Goal: Task Accomplishment & Management: Manage account settings

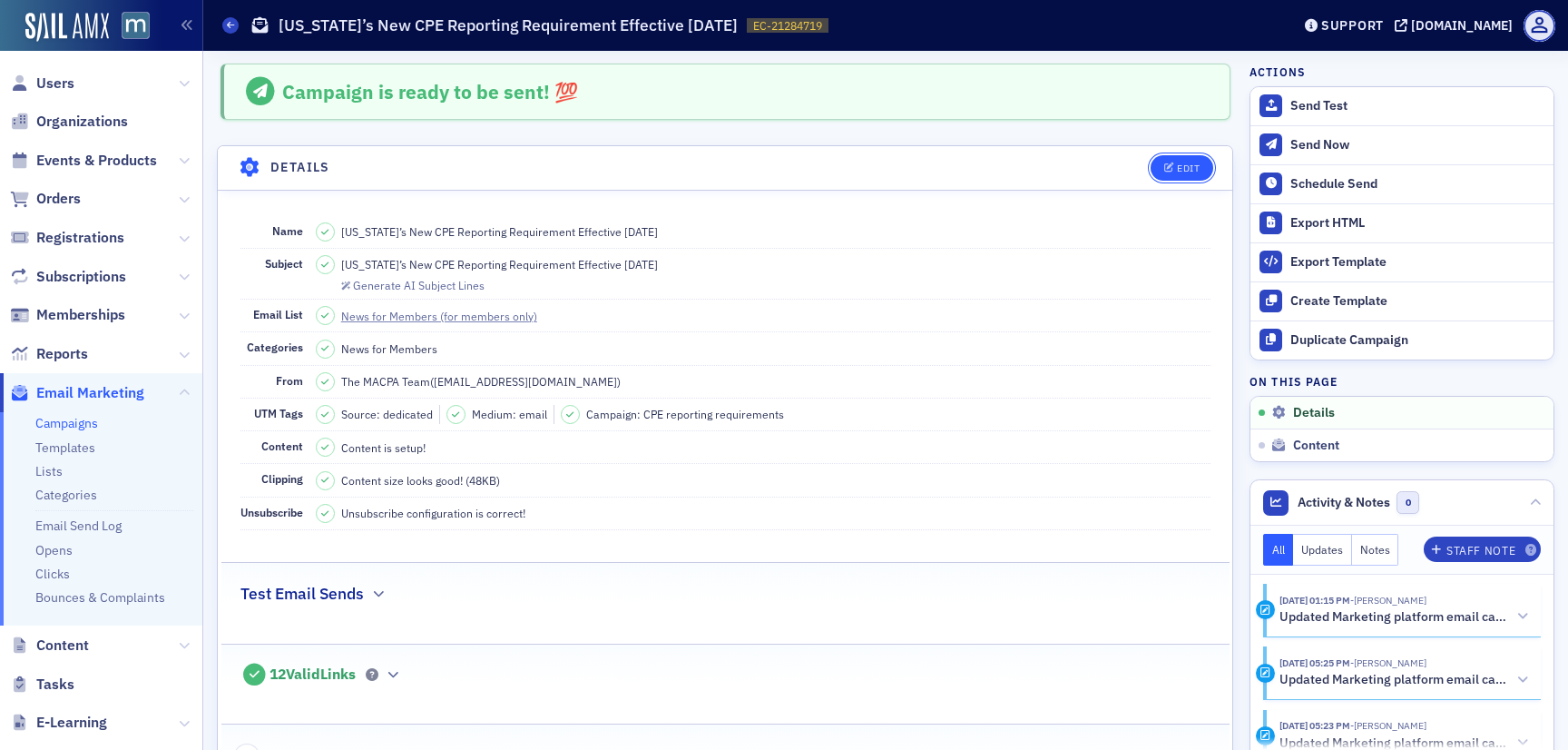
click at [1190, 165] on div "Edit" at bounding box center [1188, 168] width 23 height 10
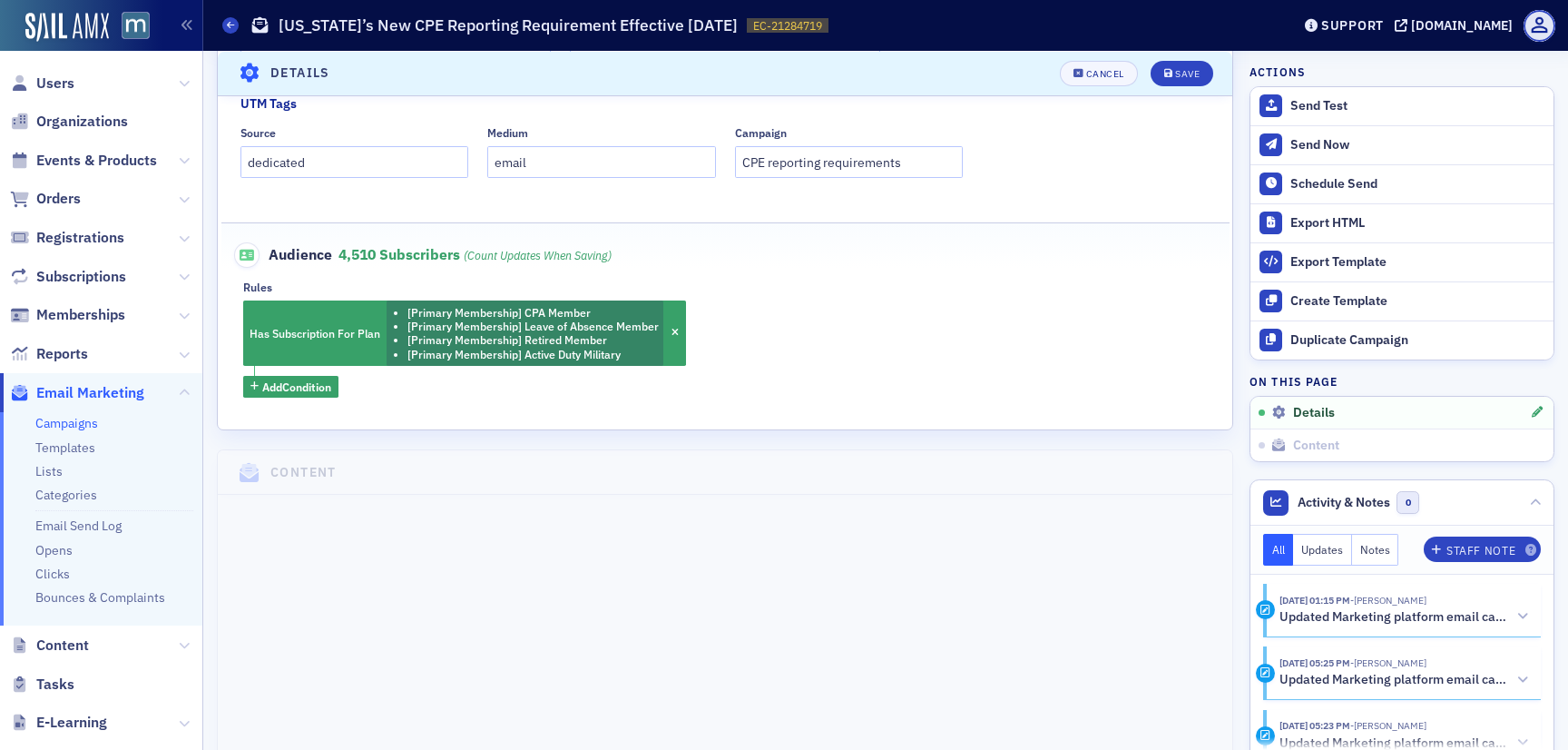
scroll to position [594, 0]
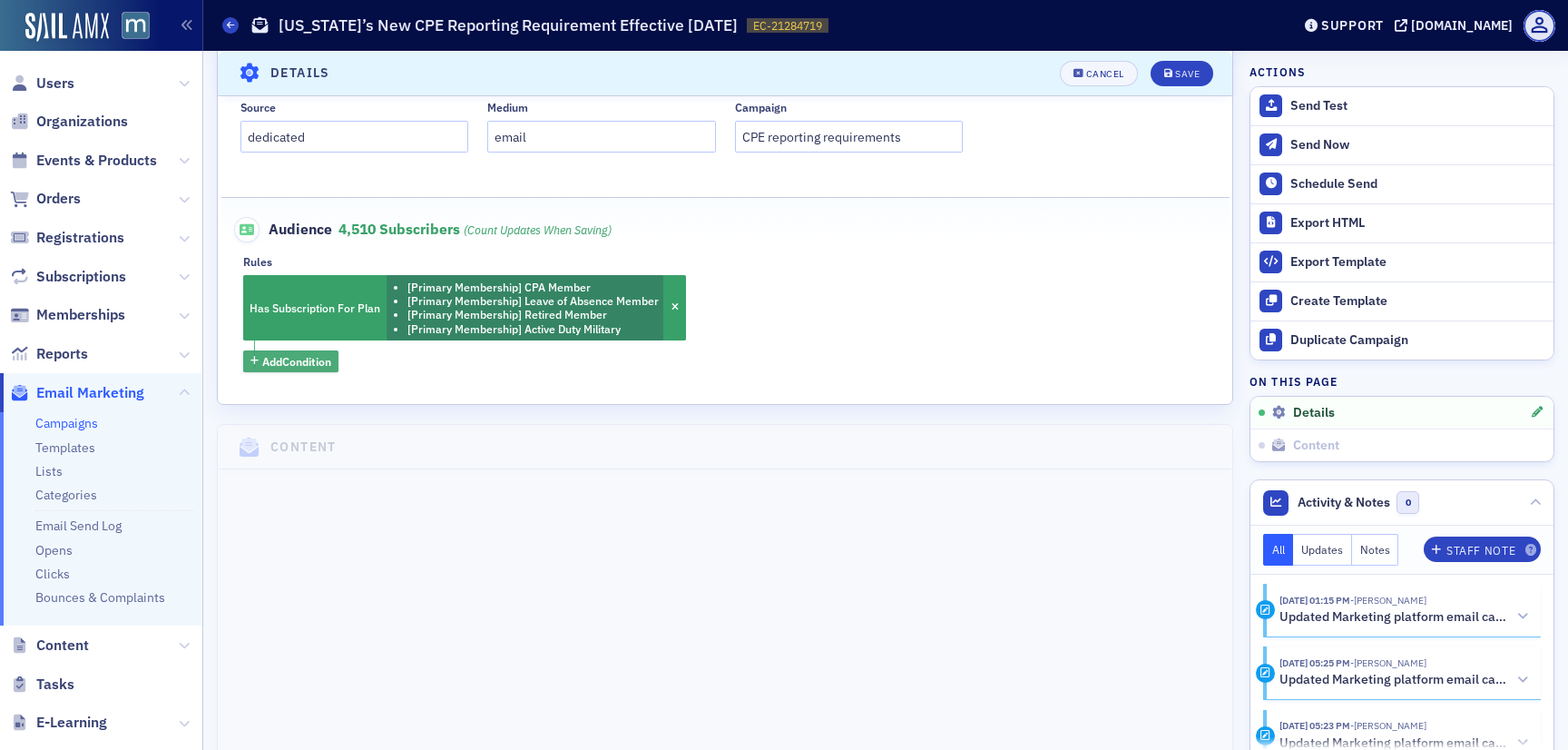
click at [310, 360] on span "Add Condition" at bounding box center [296, 361] width 69 height 16
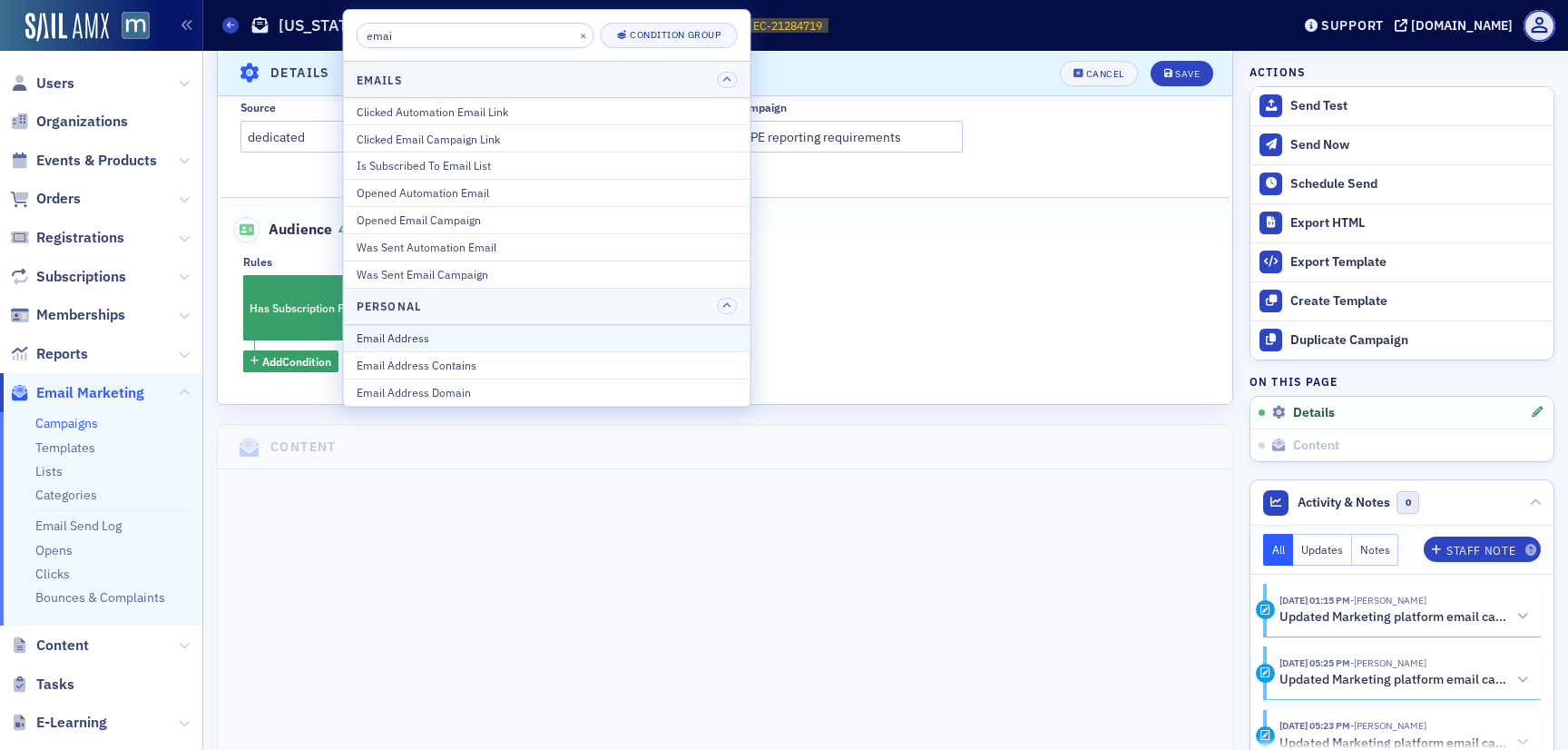
type input "emai"
click at [377, 335] on div "Email Address" at bounding box center [547, 338] width 381 height 16
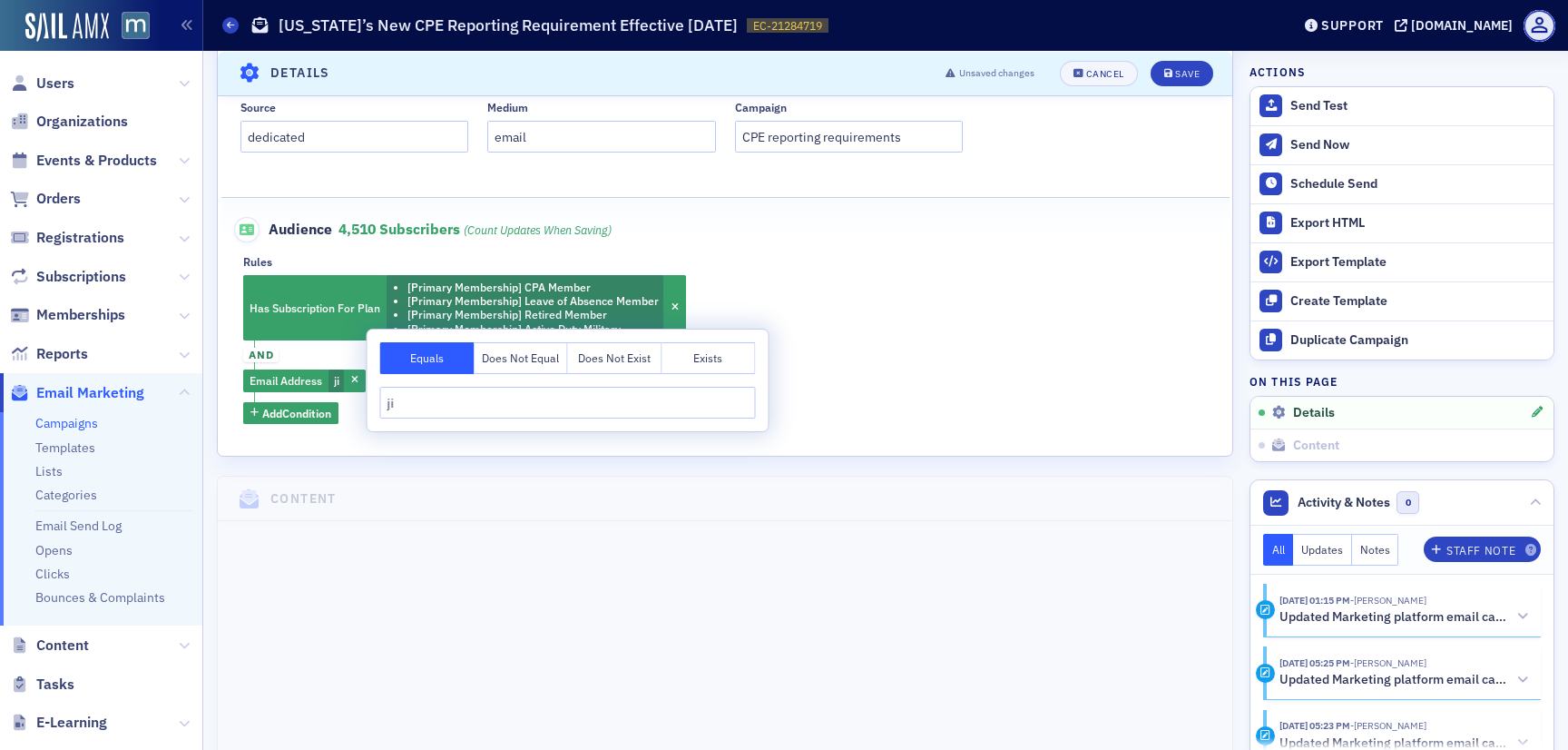
type input "j"
type input "[PERSON_NAME][EMAIL_ADDRESS][DOMAIN_NAME]"
click at [263, 353] on span "and" at bounding box center [261, 355] width 36 height 15
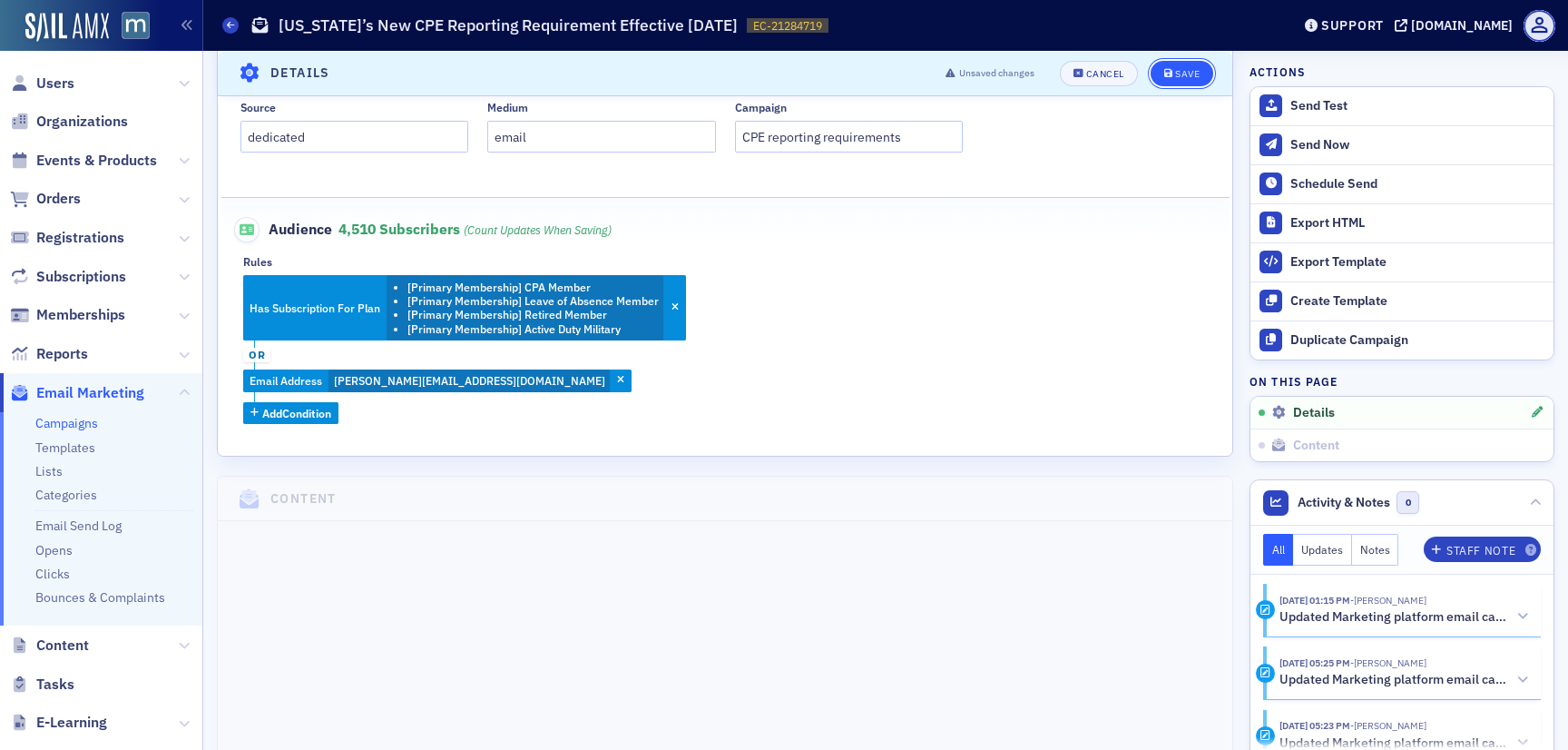
click at [1187, 74] on div "Save" at bounding box center [1187, 72] width 25 height 10
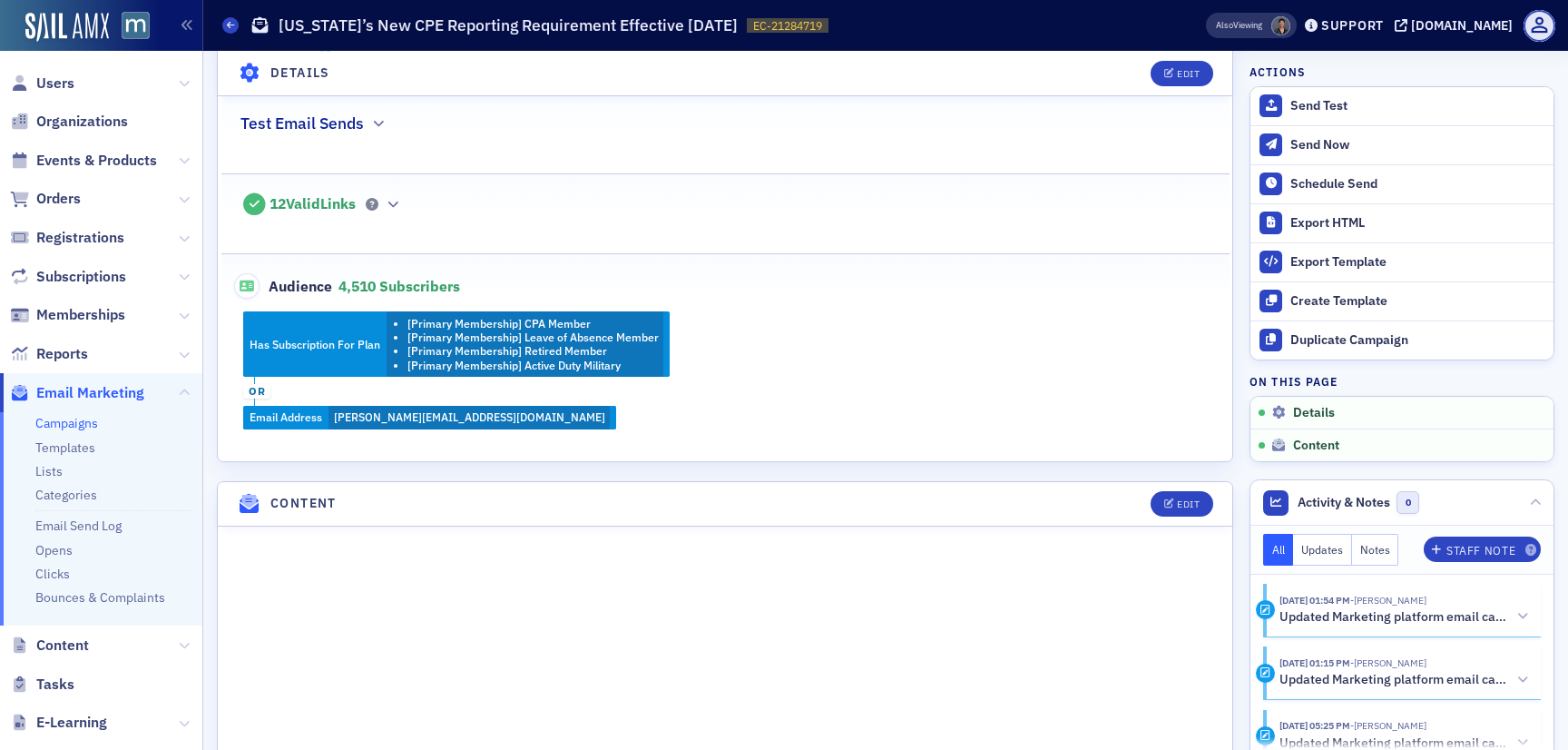
scroll to position [476, 0]
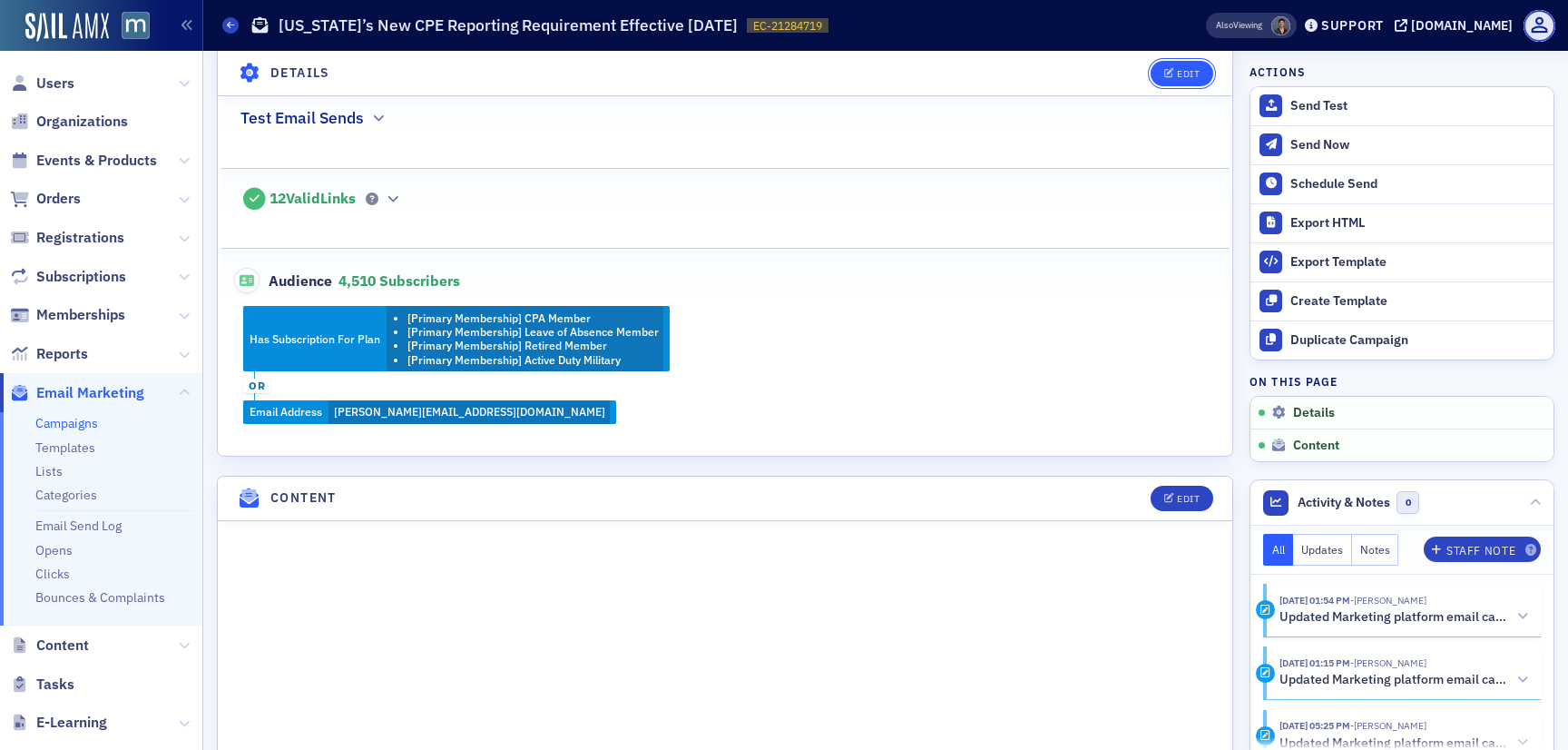
click at [1182, 69] on div "Edit" at bounding box center [1188, 72] width 23 height 10
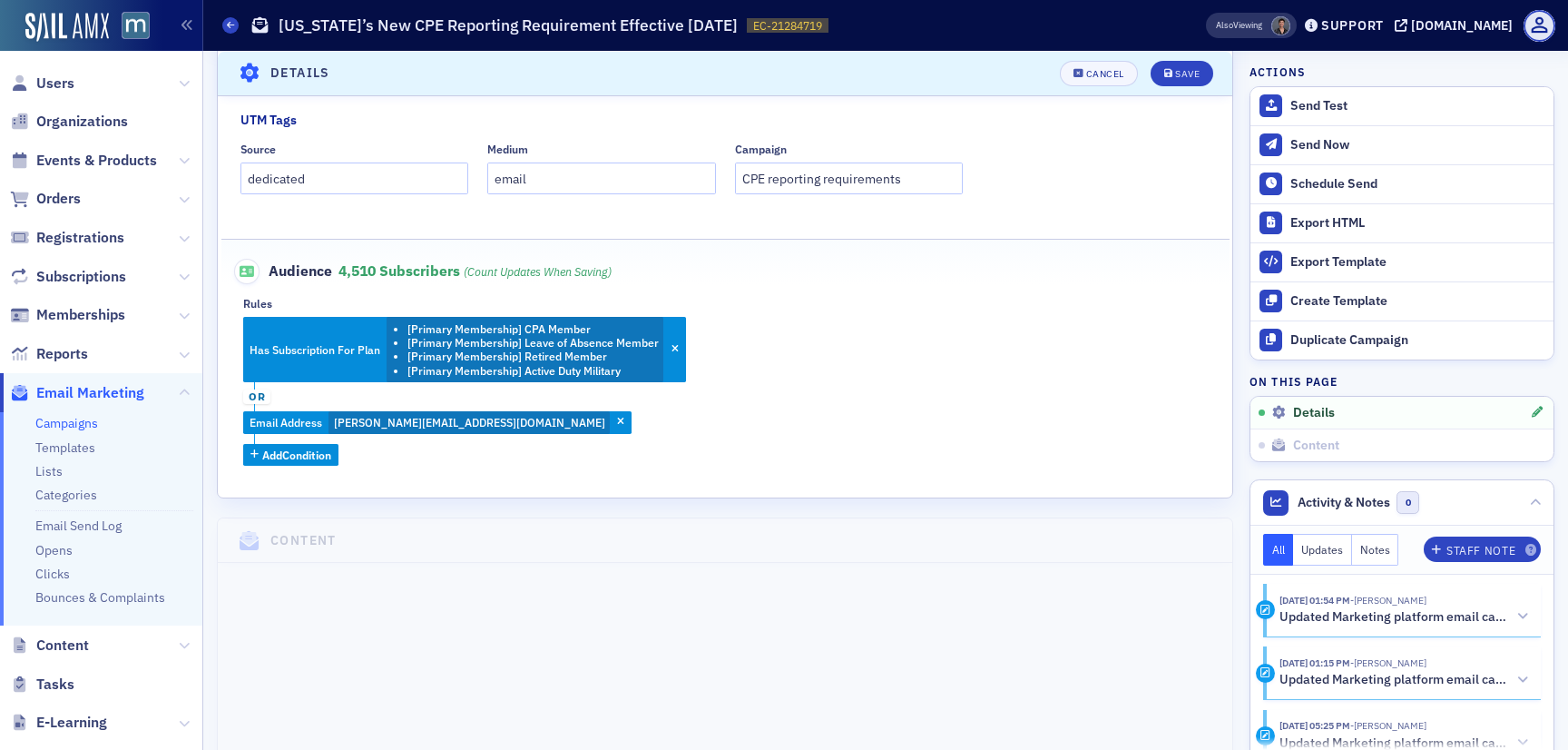
scroll to position [566, 0]
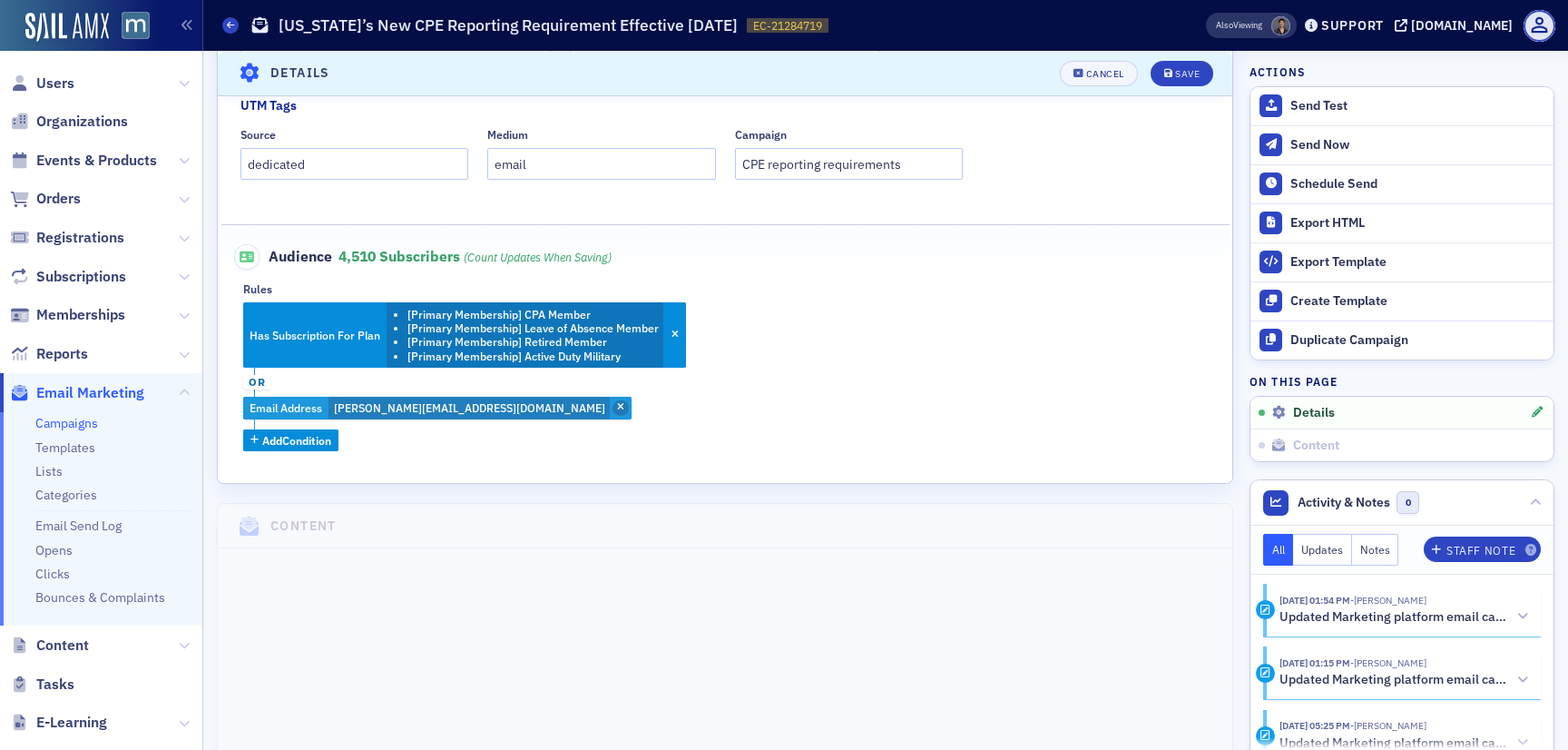
click at [617, 403] on icon "button" at bounding box center [621, 408] width 7 height 10
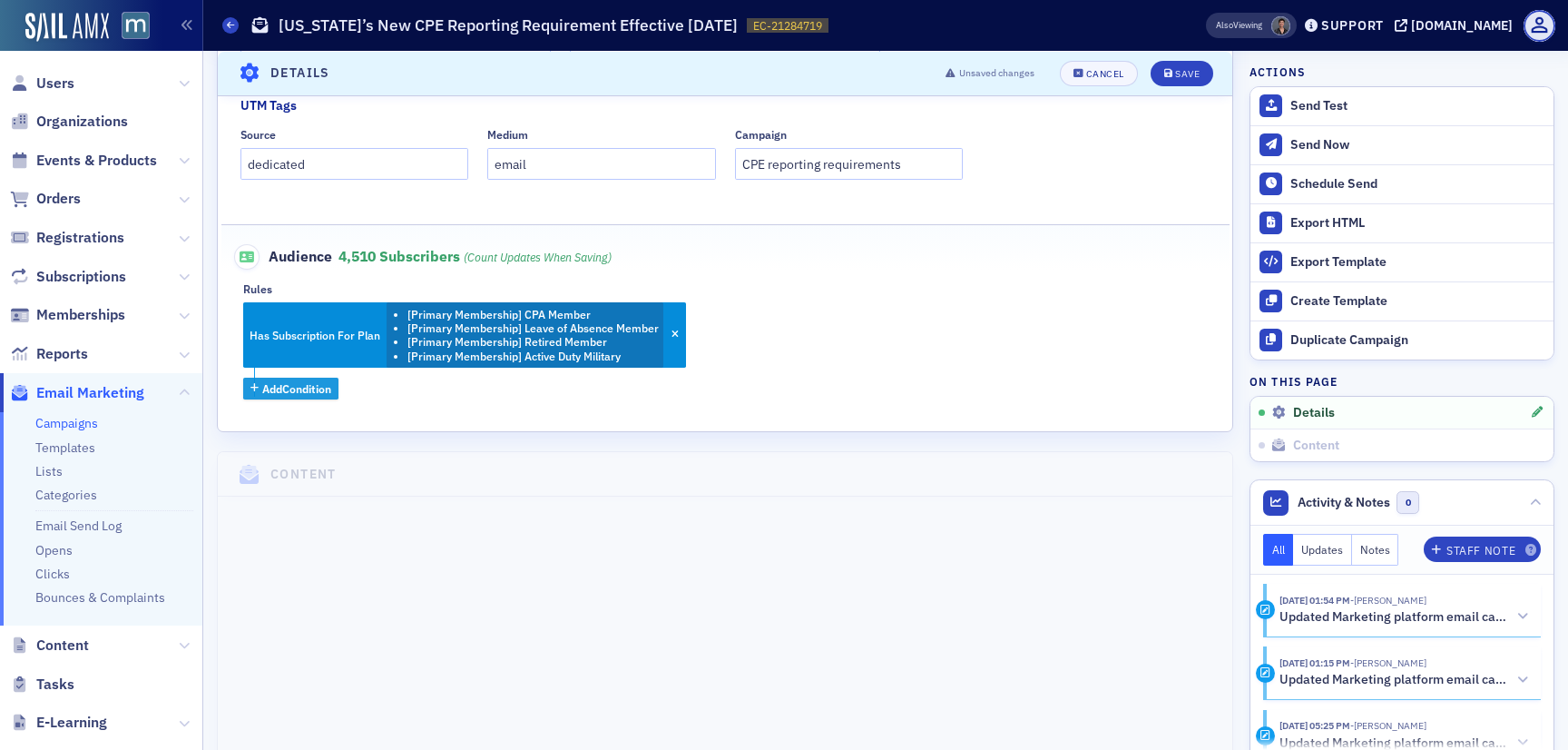
click at [299, 395] on span "Add Condition" at bounding box center [296, 389] width 69 height 16
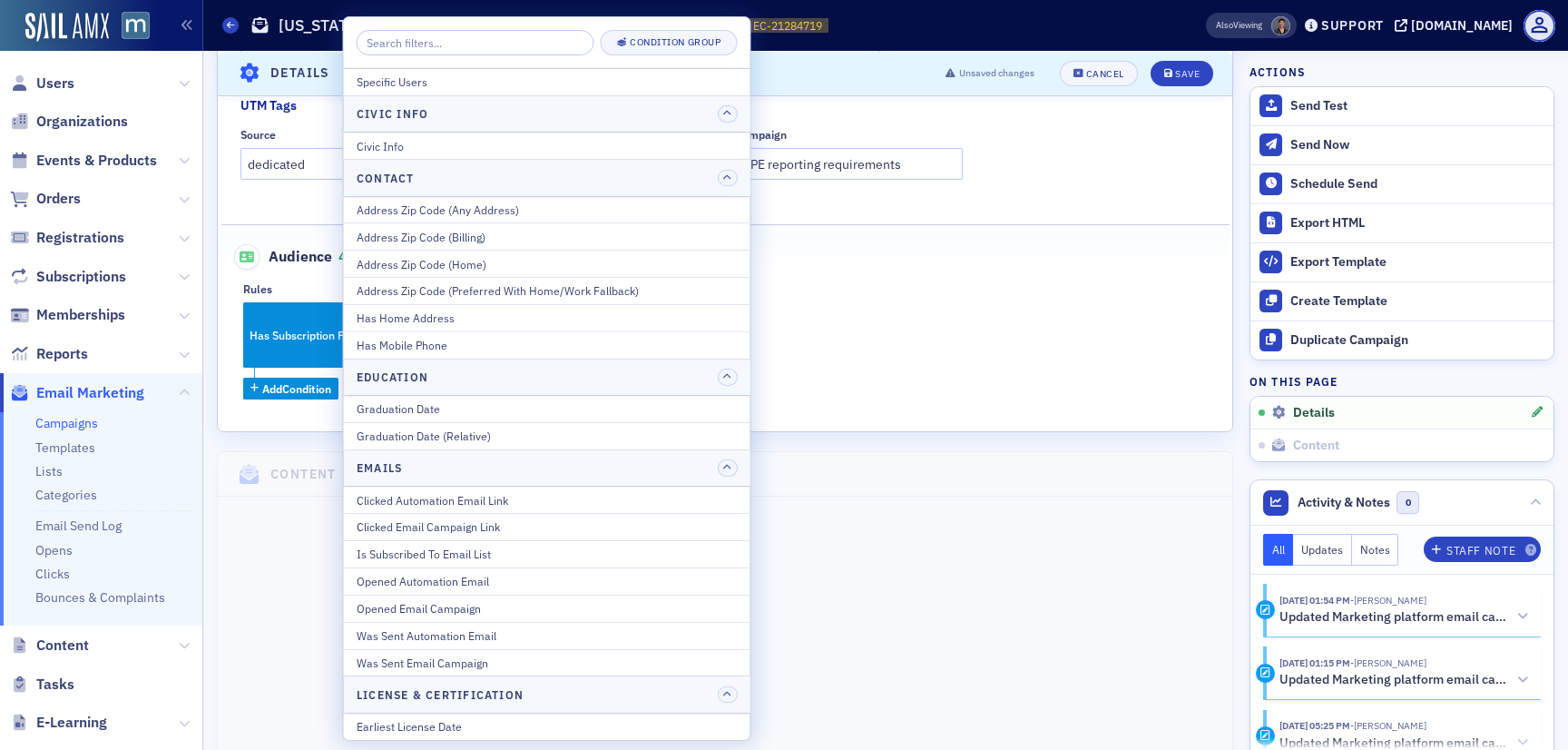
click at [432, 50] on input "search" at bounding box center [475, 43] width 238 height 26
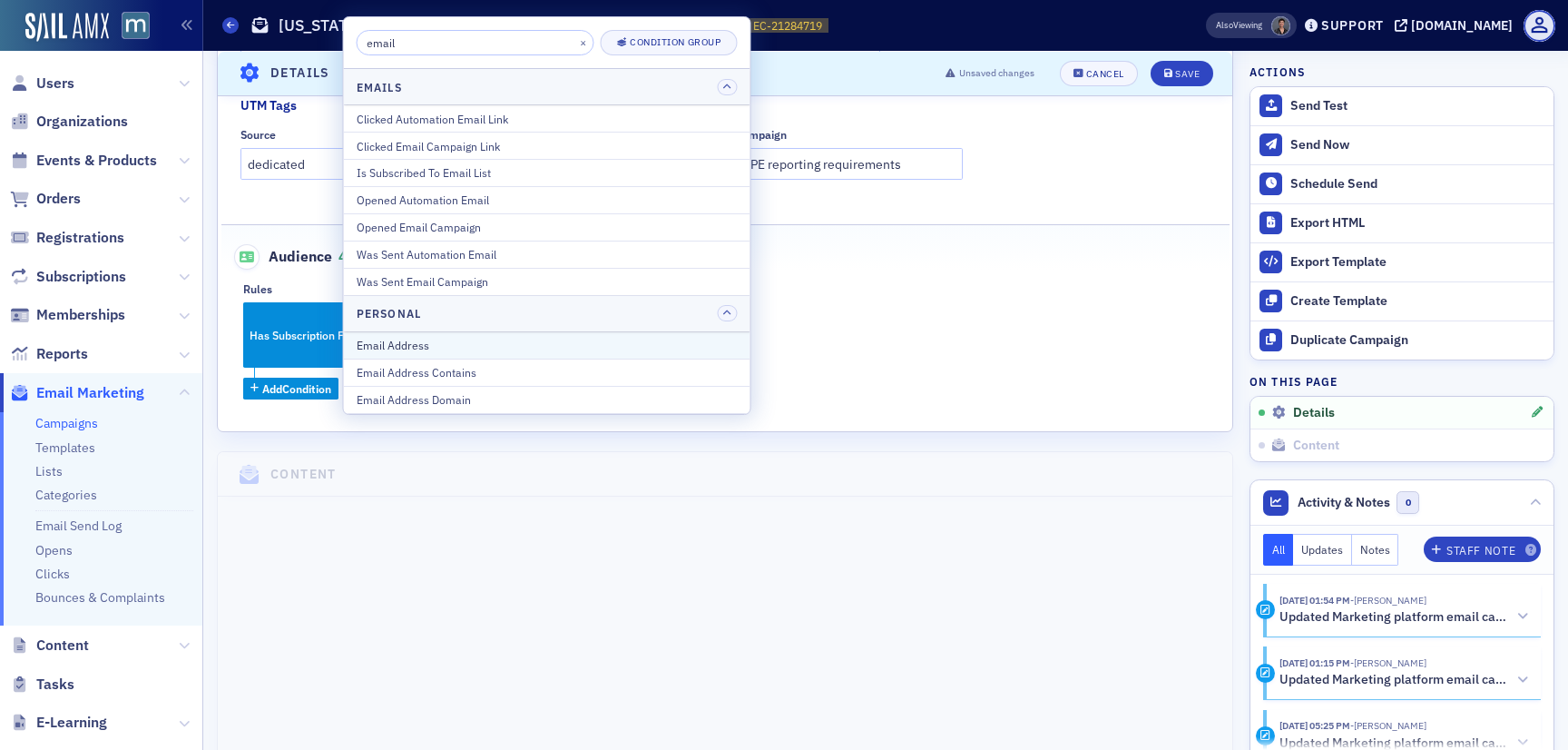
type input "email"
click at [417, 341] on div "Email Address" at bounding box center [547, 345] width 381 height 16
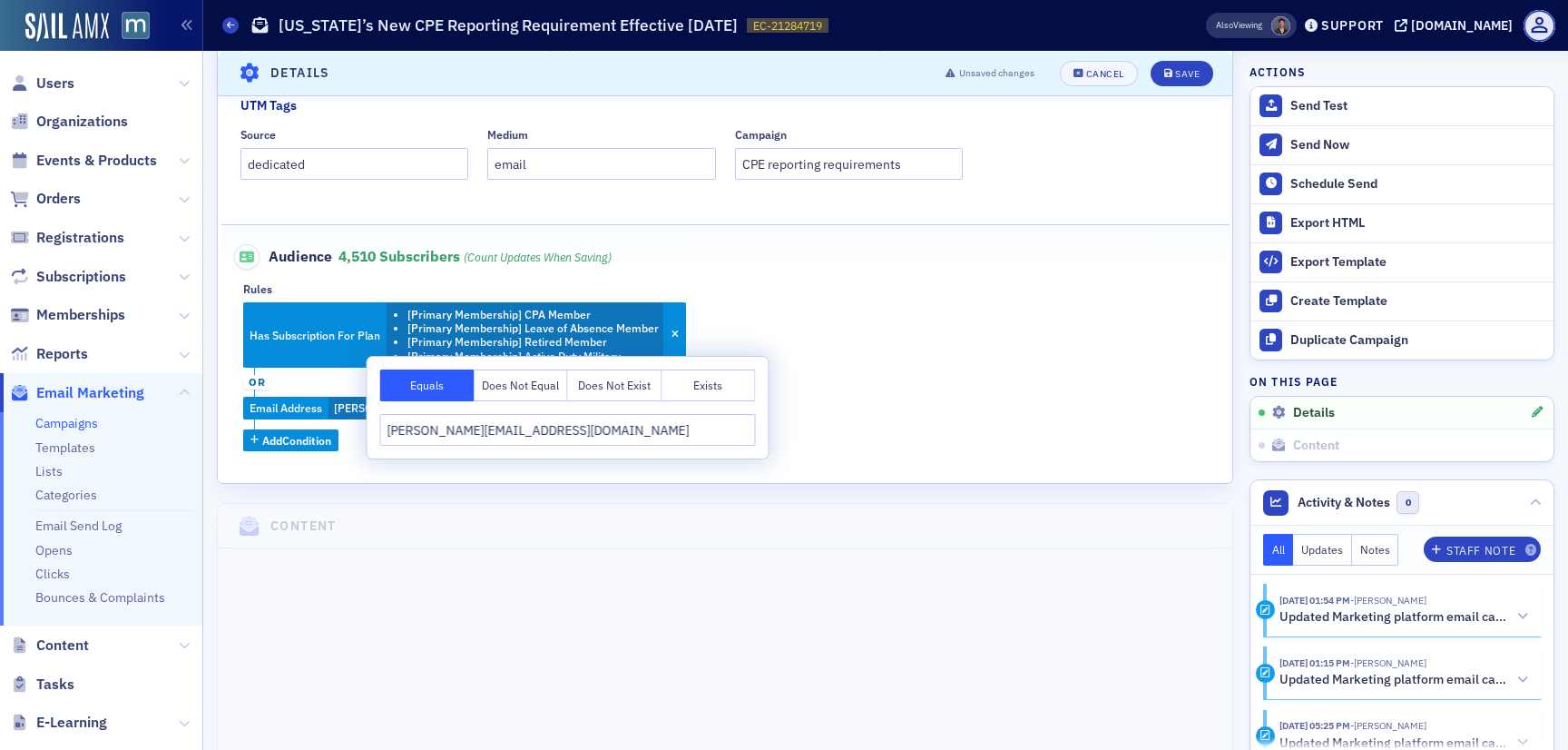
type input "[PERSON_NAME][EMAIL_ADDRESS][DOMAIN_NAME]"
click at [862, 380] on div "Has Subscription For Plan [Primary Membership] CPA Member [Primary Membership] …" at bounding box center [725, 376] width 964 height 149
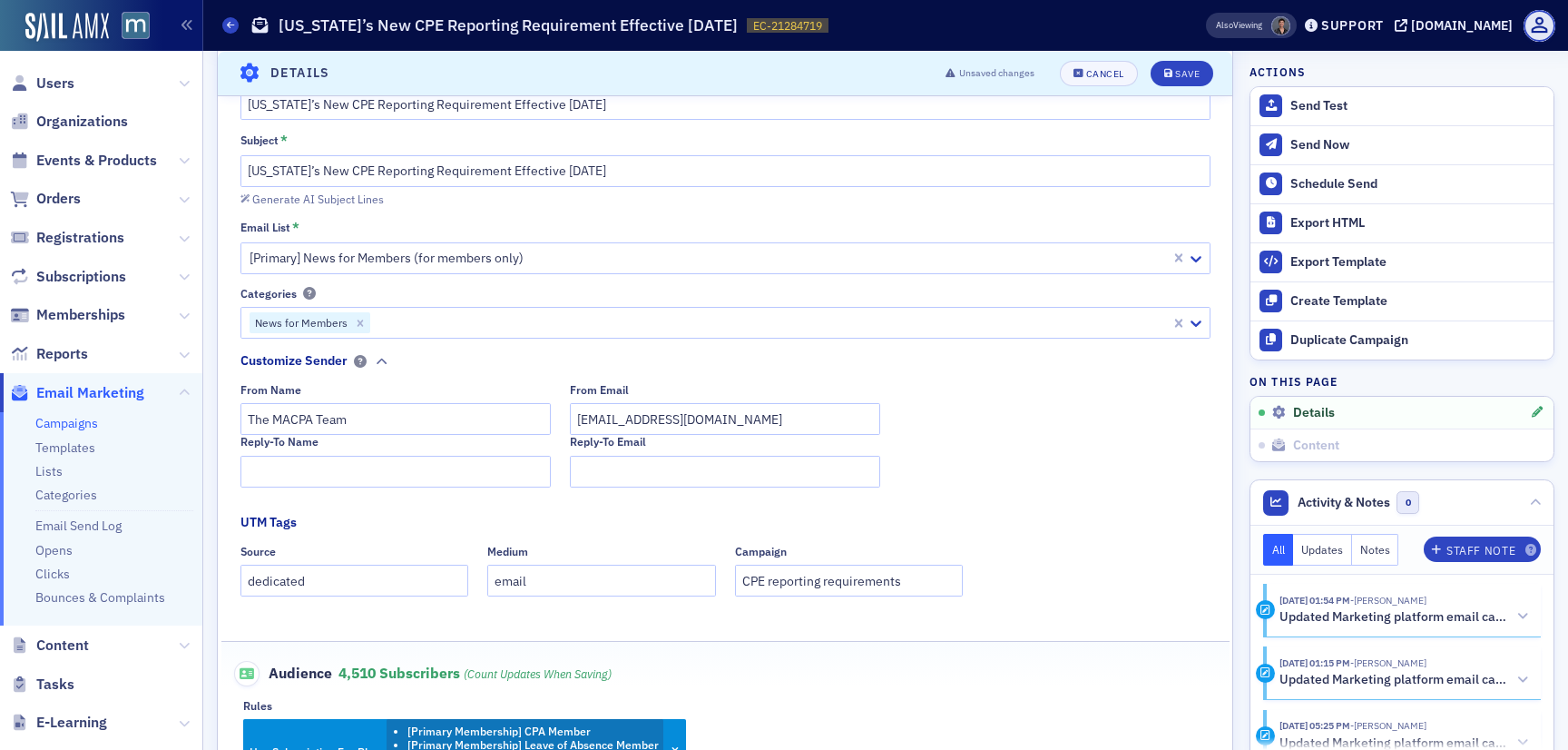
scroll to position [0, 0]
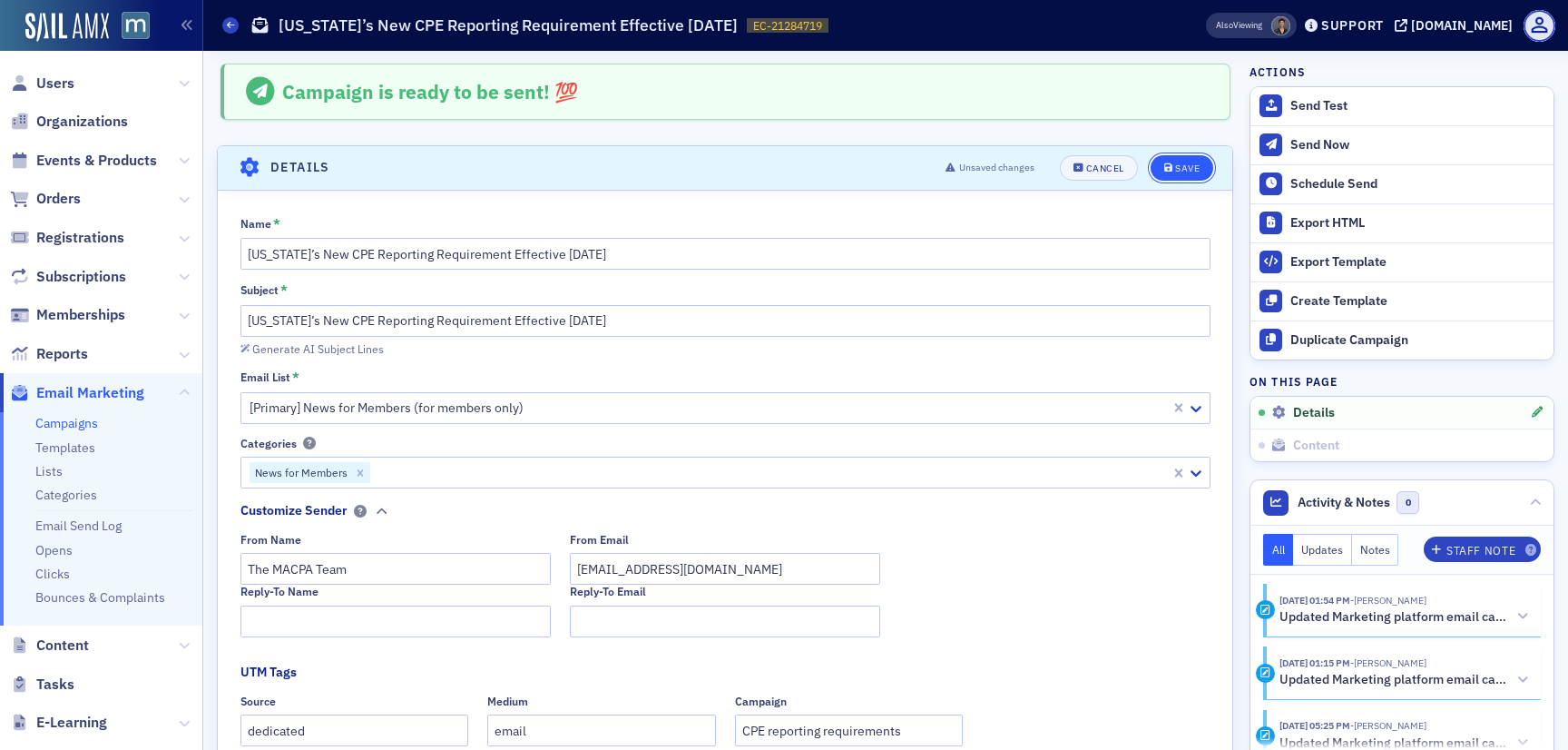
click at [1173, 166] on span "Save" at bounding box center [1181, 168] width 36 height 10
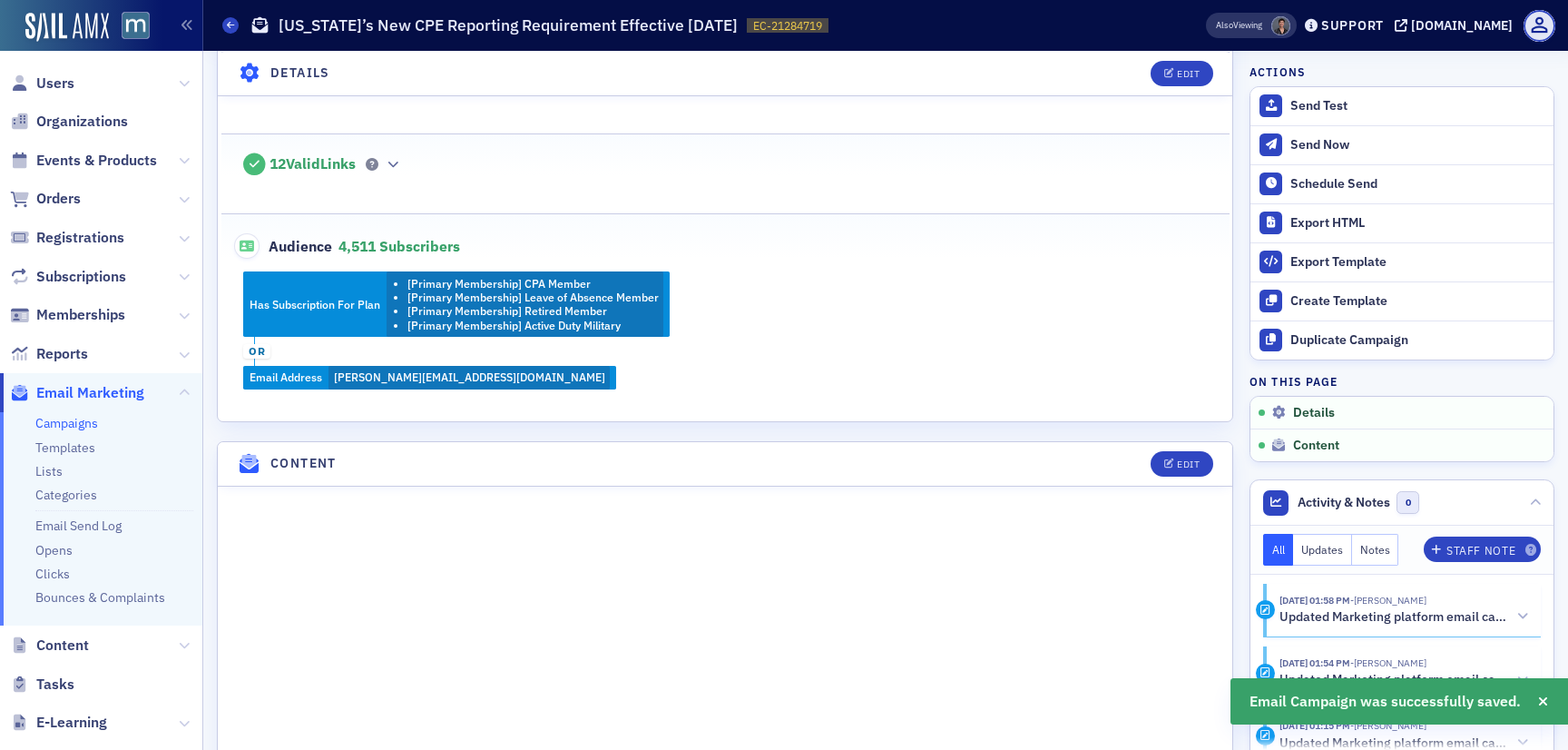
scroll to position [426, 0]
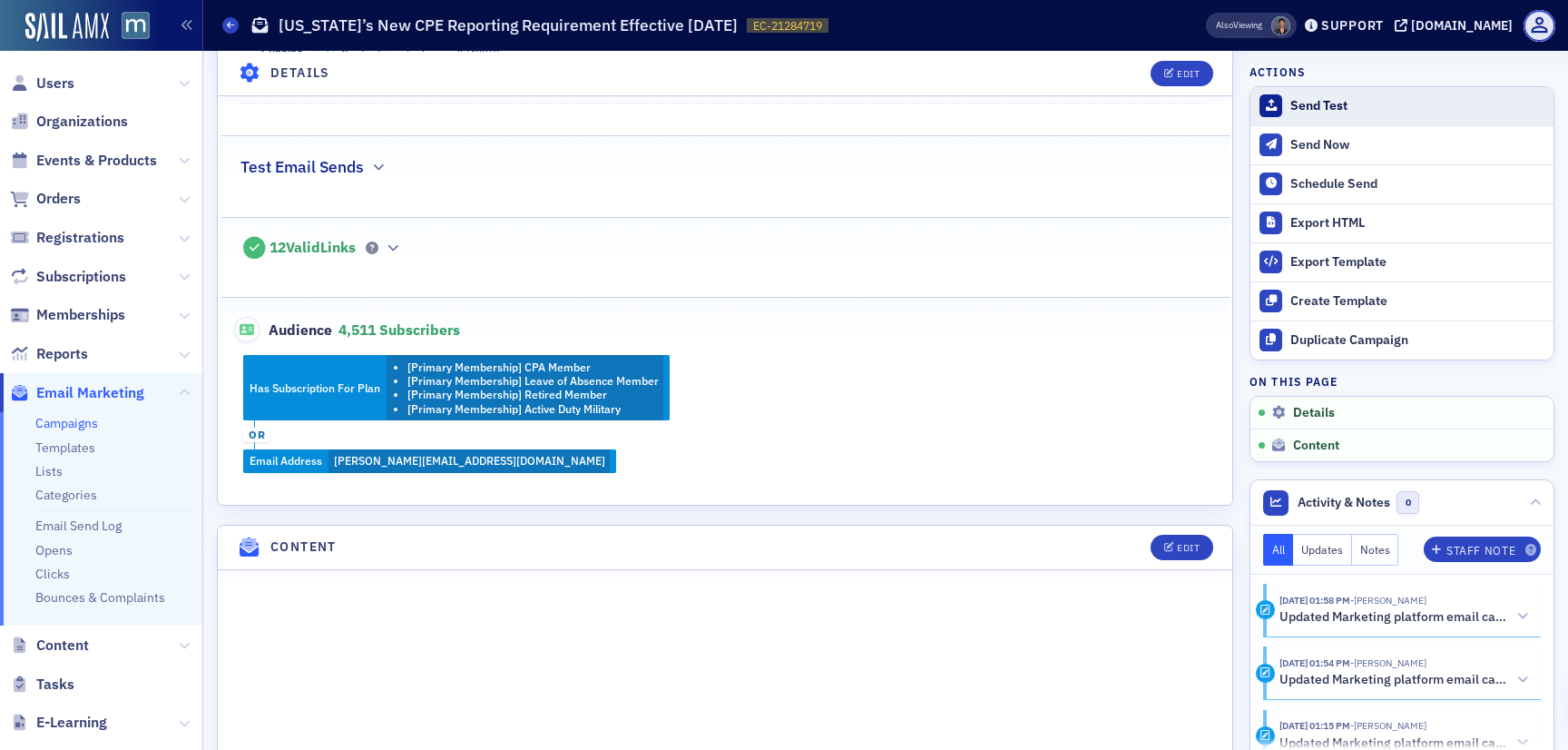
click at [1296, 98] on div "Send Test" at bounding box center [1417, 106] width 254 height 16
click at [1309, 103] on div "Send Test" at bounding box center [1417, 106] width 254 height 16
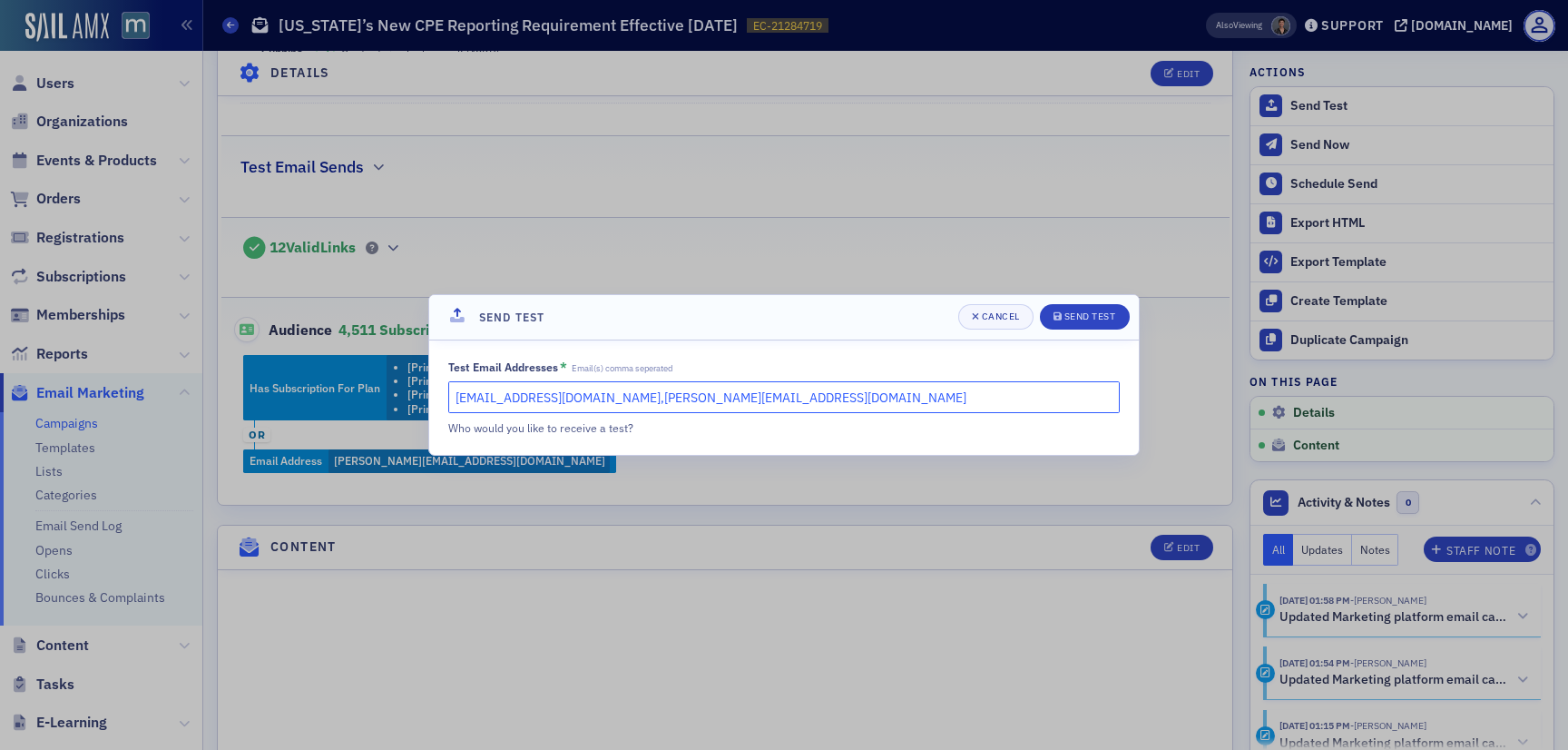
click at [760, 399] on input "[EMAIL_ADDRESS][DOMAIN_NAME],[PERSON_NAME][EMAIL_ADDRESS][DOMAIN_NAME]" at bounding box center [784, 397] width 671 height 32
drag, startPoint x: 760, startPoint y: 399, endPoint x: 628, endPoint y: 400, distance: 132.0
click at [628, 400] on input "[EMAIL_ADDRESS][DOMAIN_NAME],[PERSON_NAME][EMAIL_ADDRESS][DOMAIN_NAME]" at bounding box center [784, 397] width 671 height 32
type input "[EMAIL_ADDRESS][DOMAIN_NAME]"
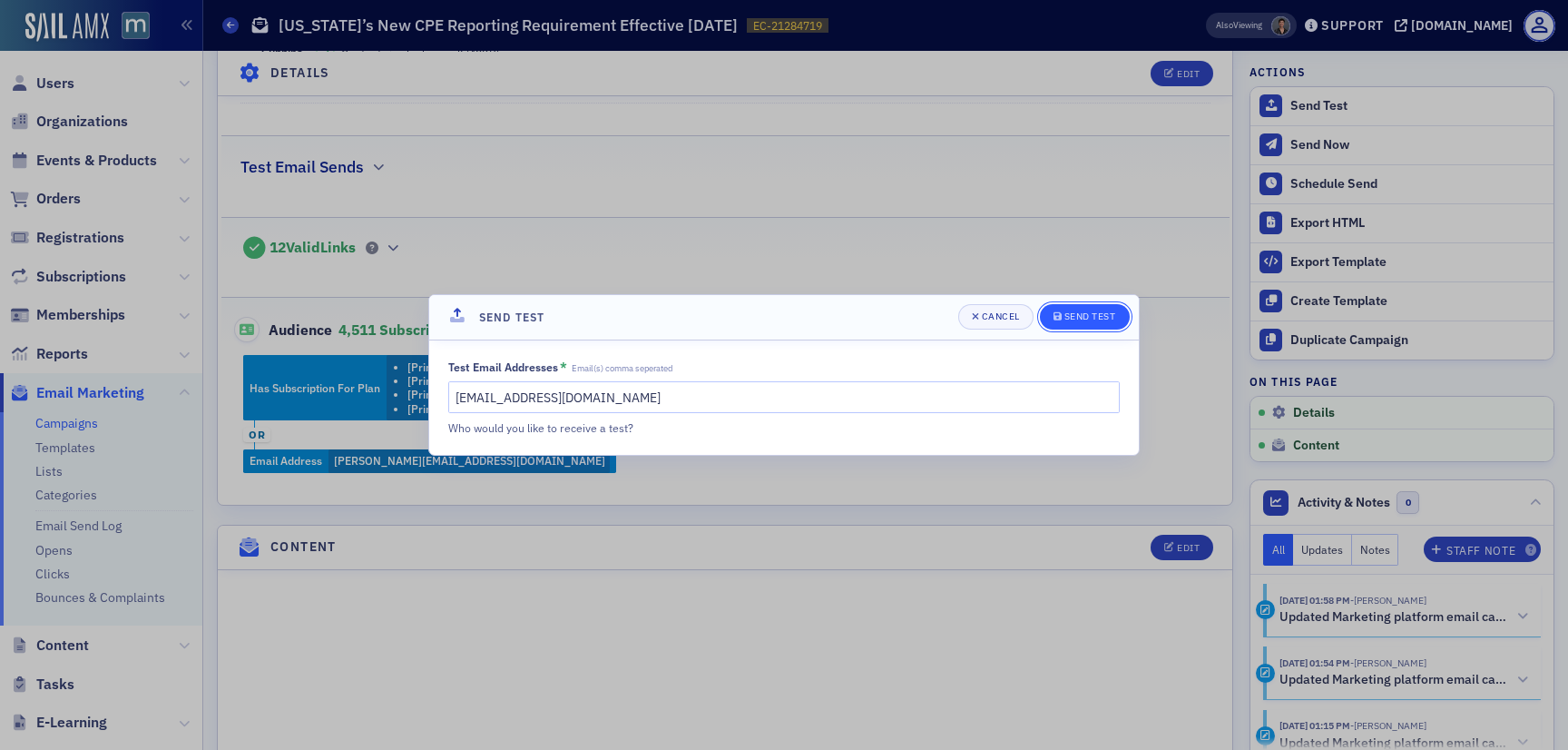
click at [1054, 317] on icon "submit" at bounding box center [1057, 316] width 8 height 8
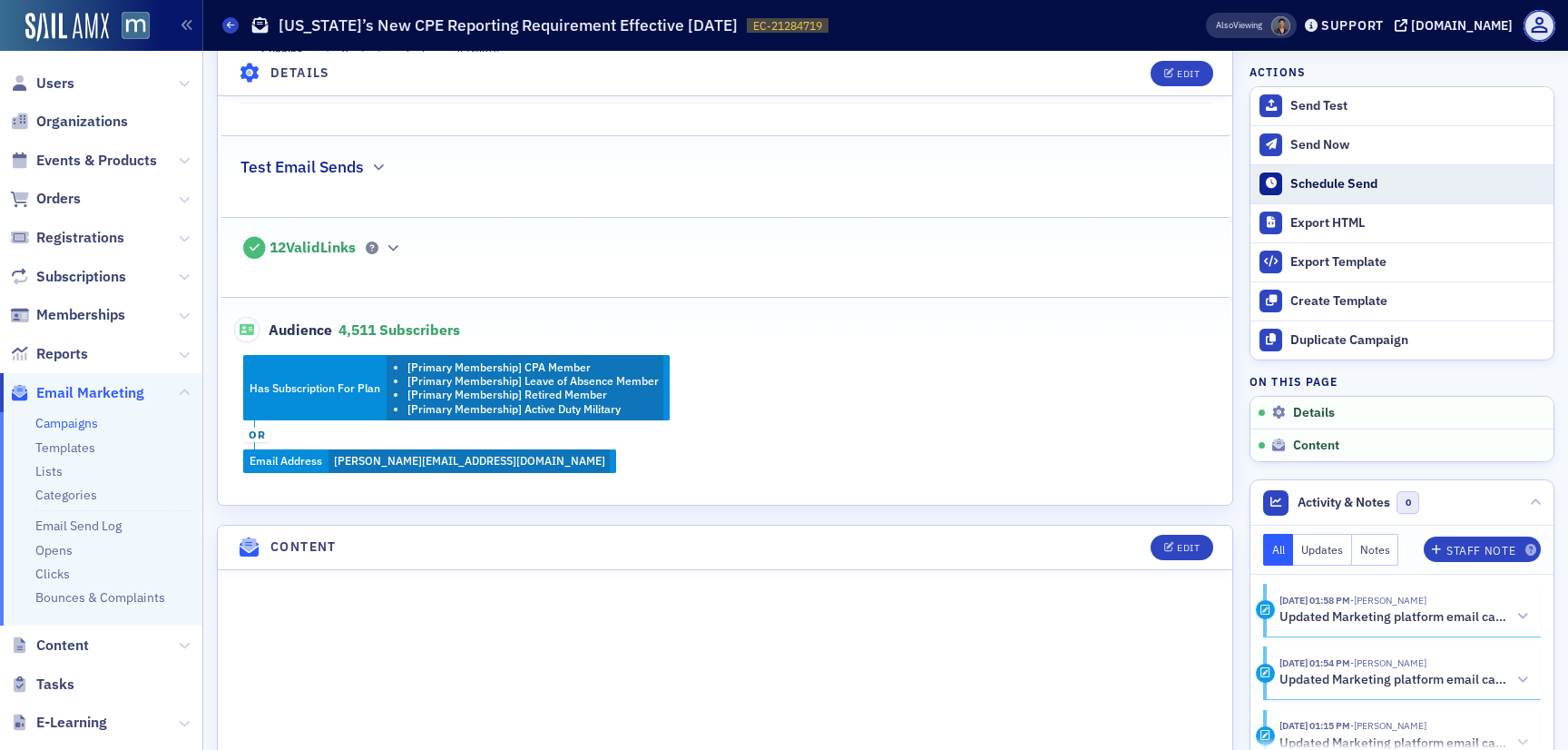
click at [1360, 184] on div "Schedule Send" at bounding box center [1417, 185] width 254 height 16
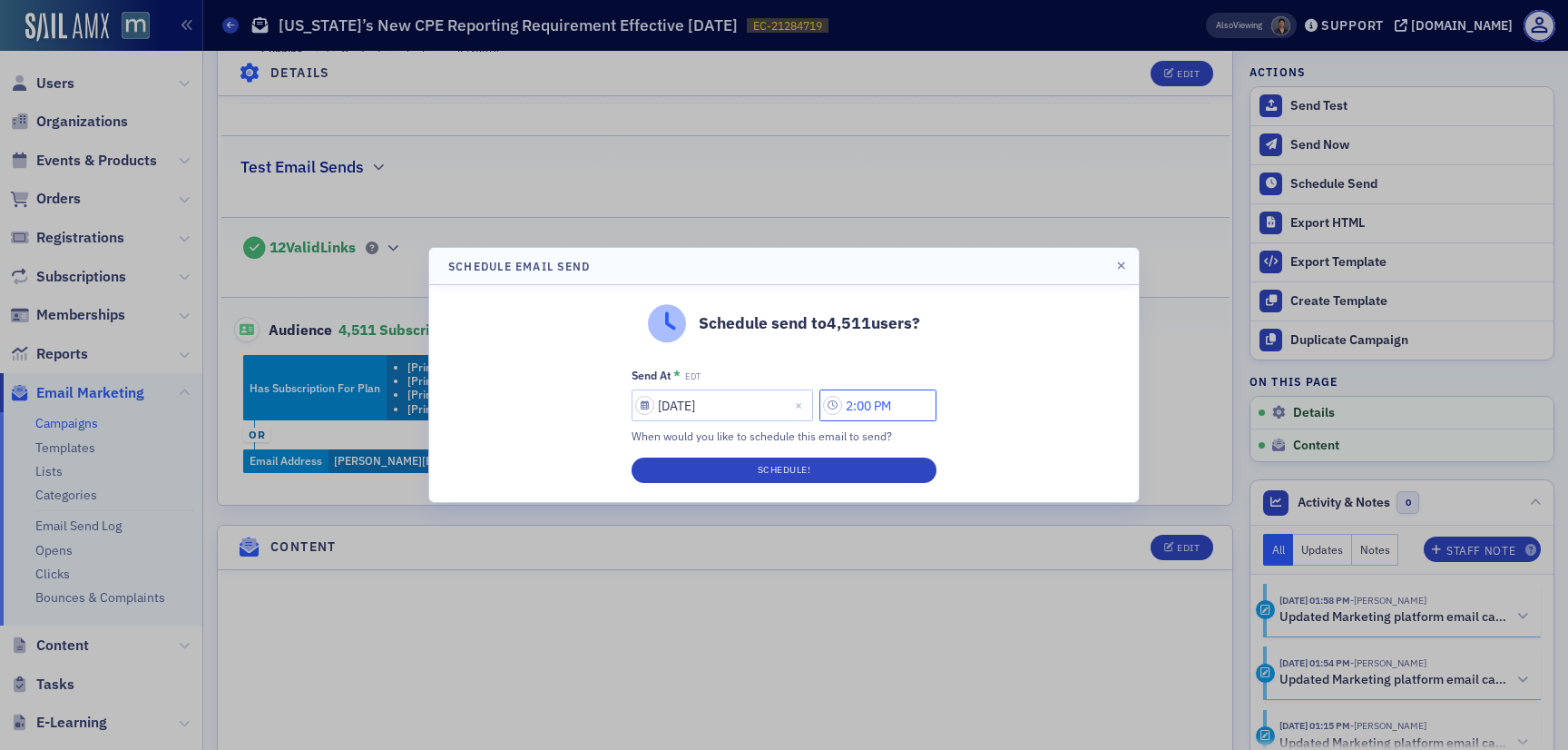
click at [872, 406] on input "2:00 PM" at bounding box center [878, 405] width 117 height 32
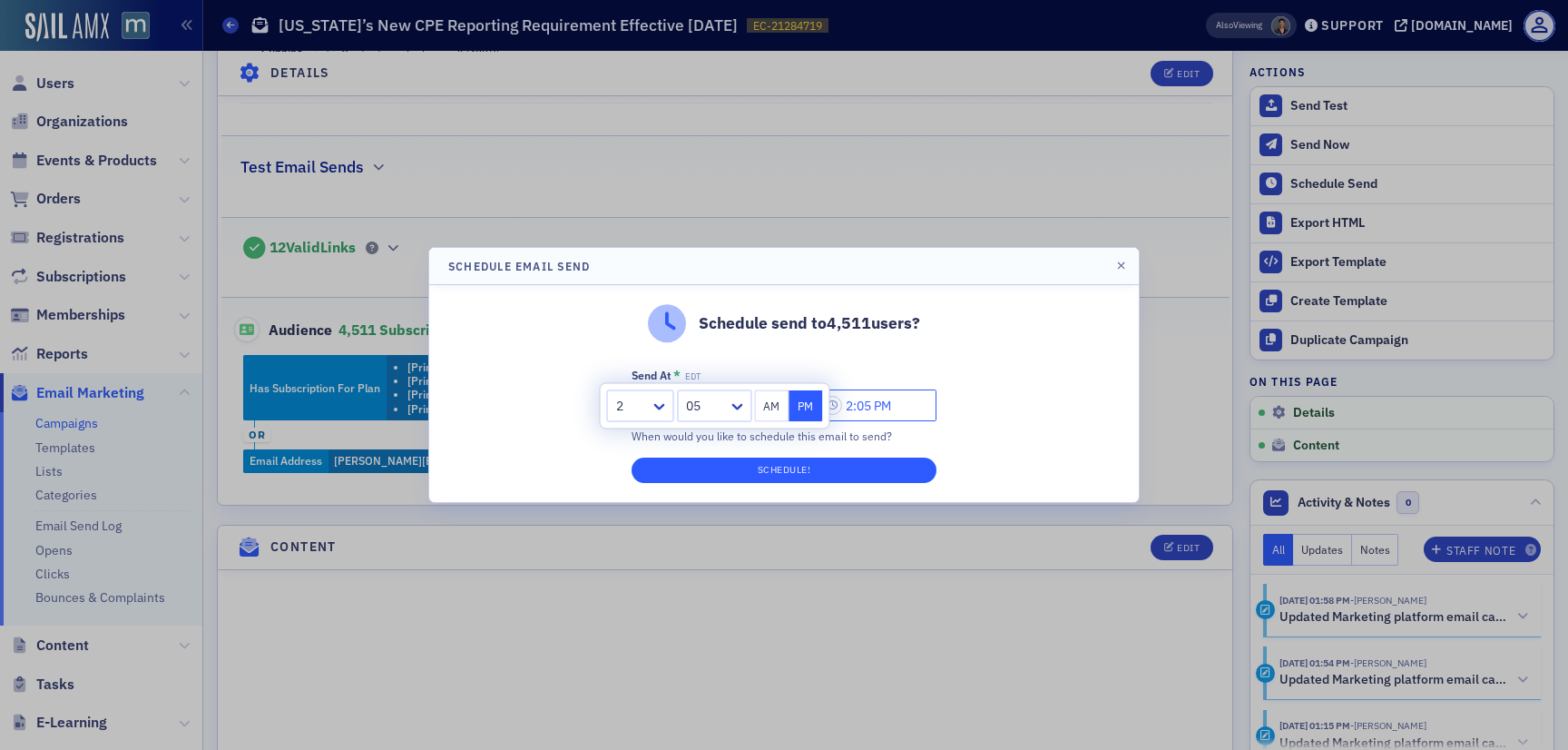
type input "2:05 PM"
click at [864, 459] on button "Schedule!" at bounding box center [784, 470] width 304 height 26
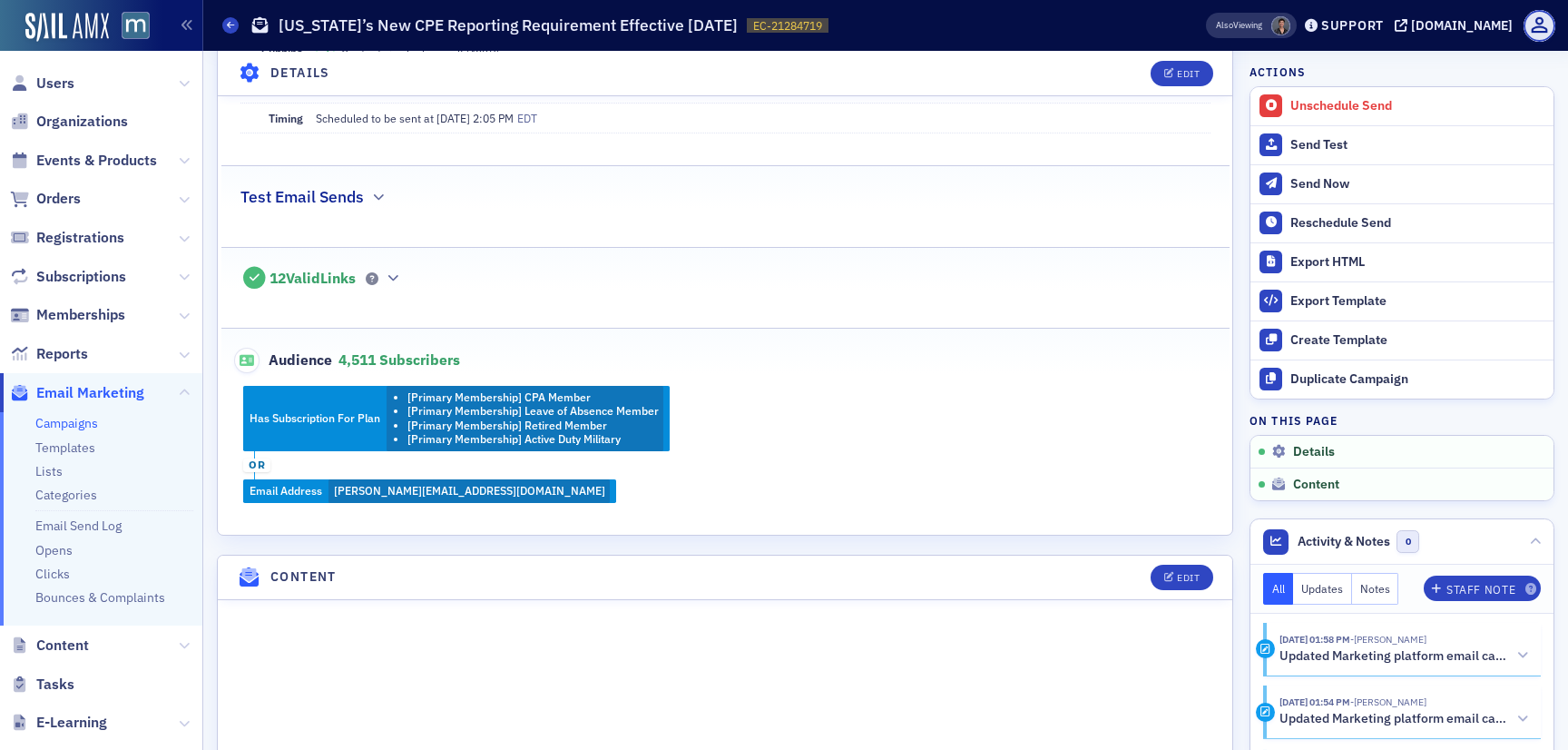
click at [61, 433] on ul "Campaigns Templates Lists Categories Email Send Log Opens Clicks Bounces & Comp…" at bounding box center [101, 520] width 202 height 214
click at [61, 418] on link "Campaigns" at bounding box center [67, 423] width 62 height 16
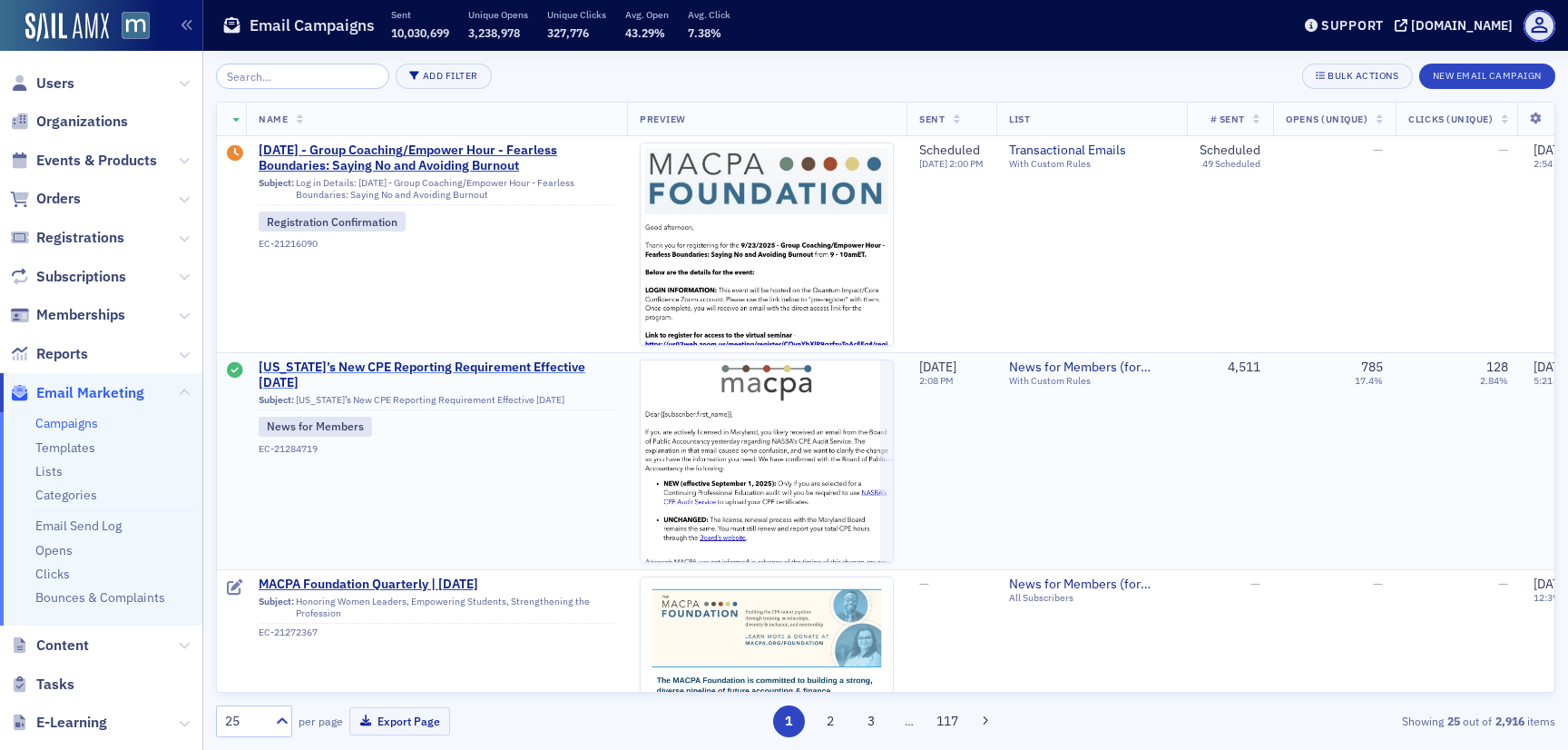
click at [433, 367] on span "[US_STATE]’s New CPE Reporting Requirement Effective [DATE]" at bounding box center [436, 375] width 356 height 32
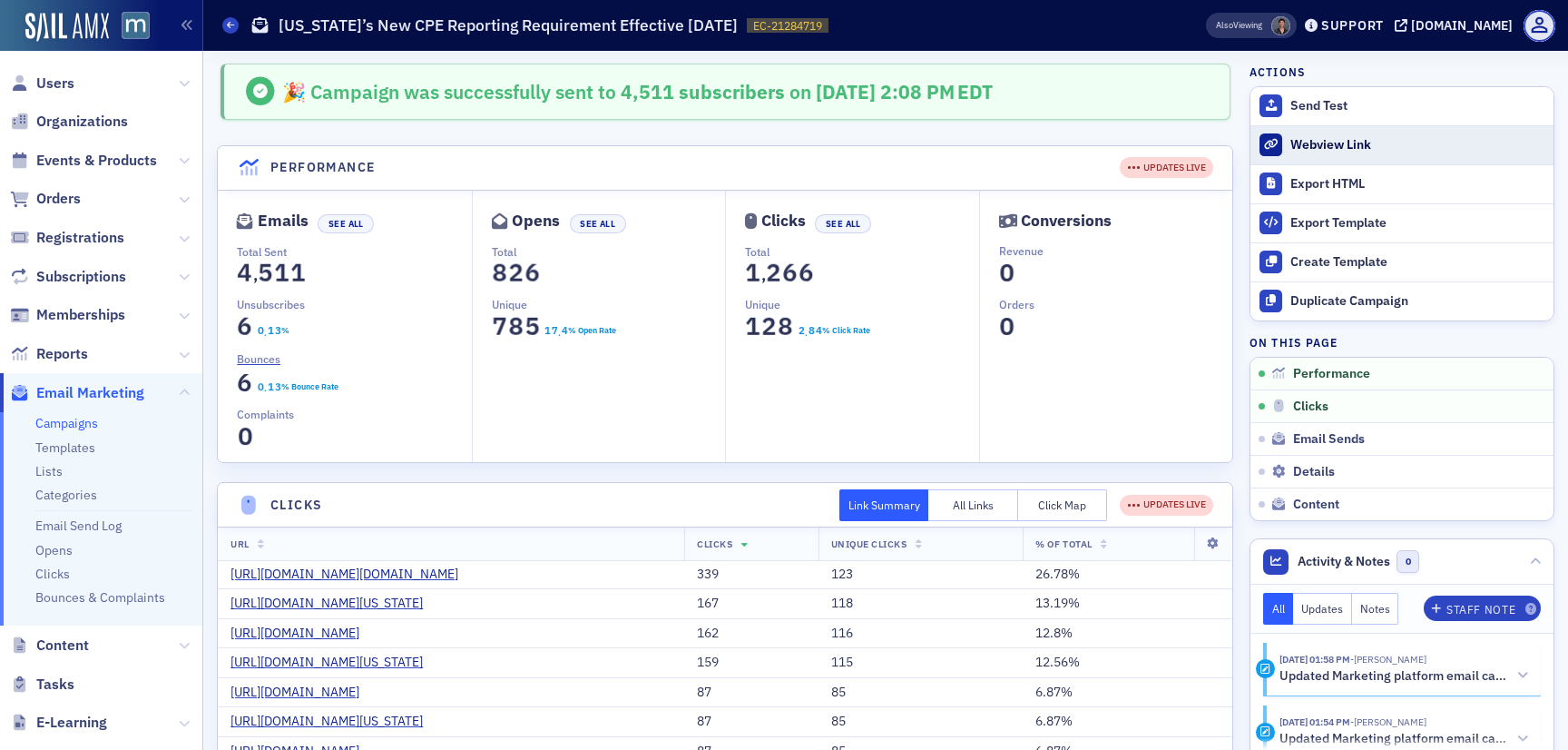
click at [1354, 139] on div "Webview Link" at bounding box center [1417, 145] width 254 height 16
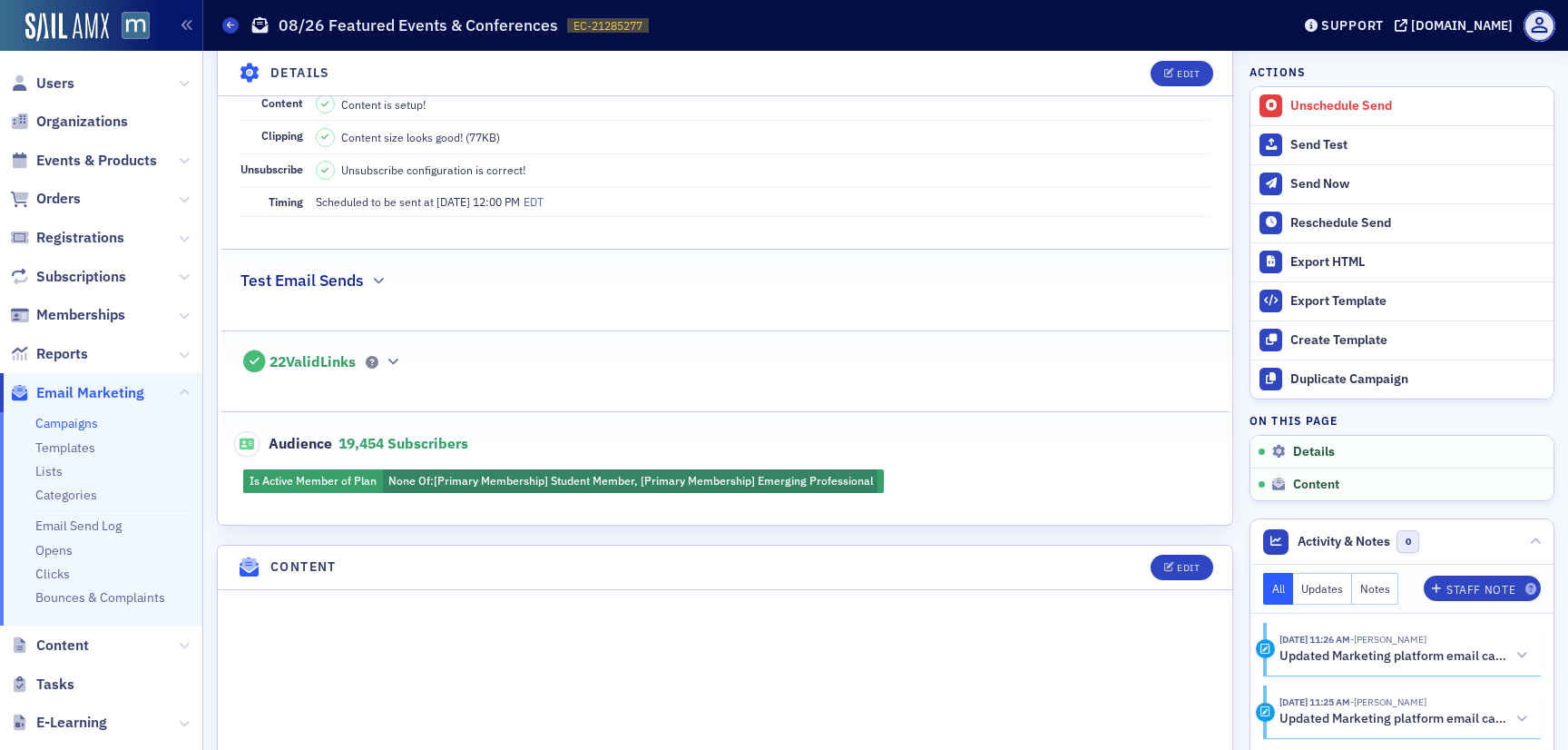
scroll to position [354, 0]
